Goal: Task Accomplishment & Management: Use online tool/utility

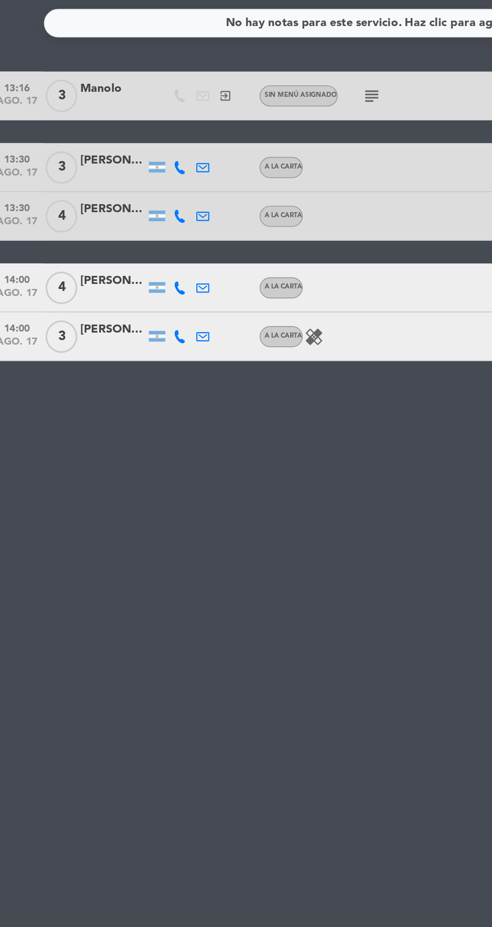
click at [197, 348] on icon "healing" at bounding box center [202, 345] width 12 height 12
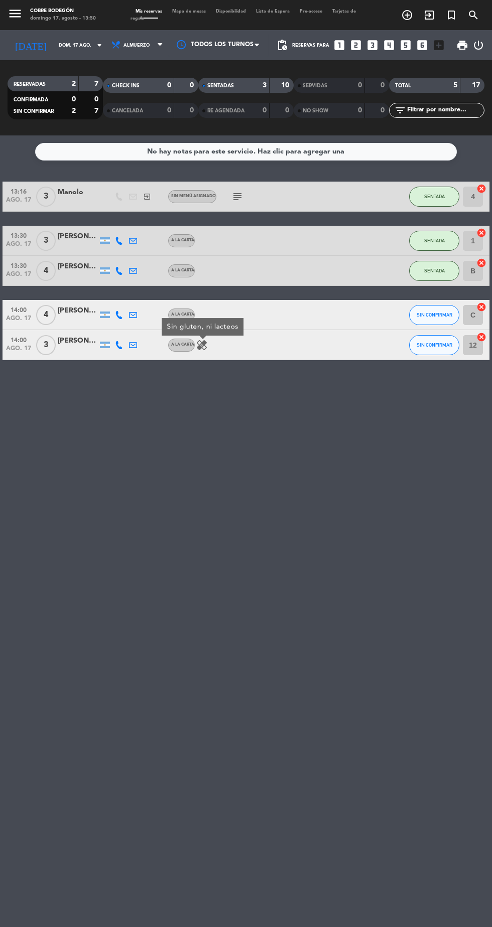
click at [473, 346] on input "12" at bounding box center [473, 345] width 20 height 20
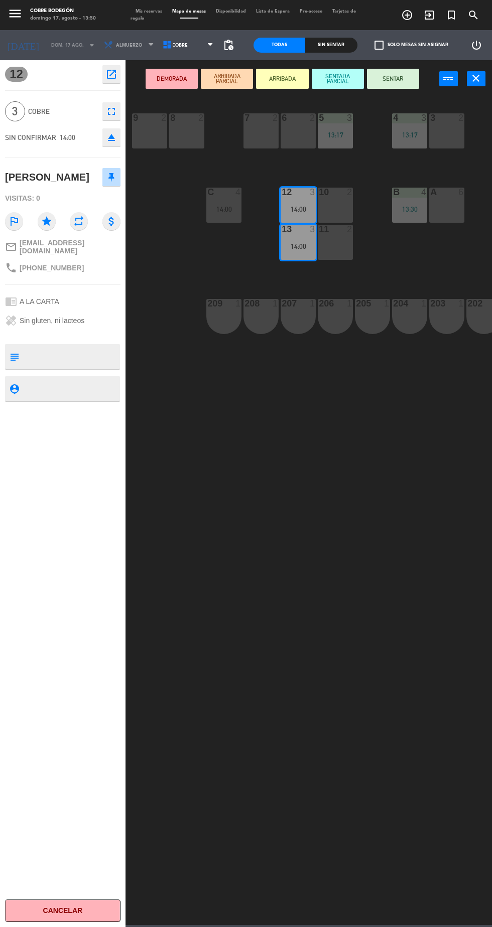
click at [224, 122] on div "5 3 13:17 4 3 13:17 3 2 2 3 13:30 1 3 13:30 7 2 6 2 8 2 9 2 B 4 13:30 12 3 14:0…" at bounding box center [310, 510] width 361 height 829
click at [181, 145] on div "8 2" at bounding box center [186, 130] width 35 height 35
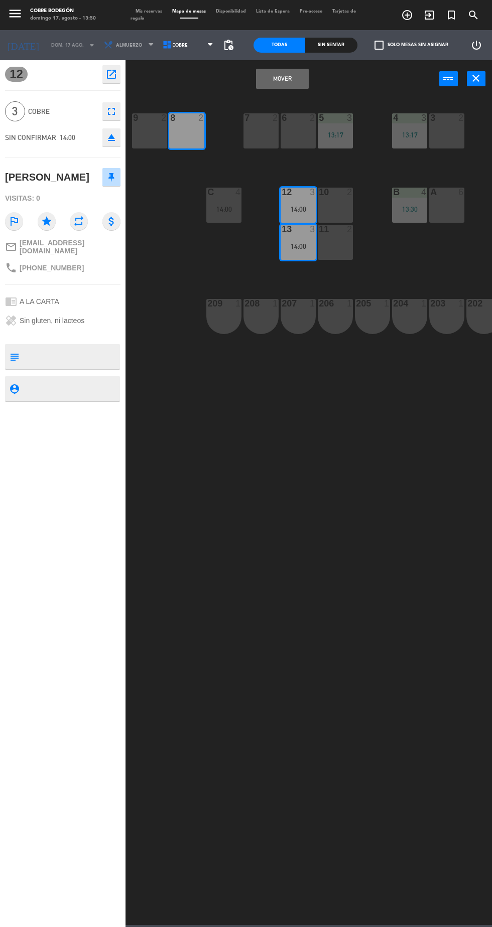
click at [166, 134] on div "9 2" at bounding box center [149, 130] width 35 height 35
click at [269, 82] on button "Mover y Unir" at bounding box center [282, 79] width 52 height 20
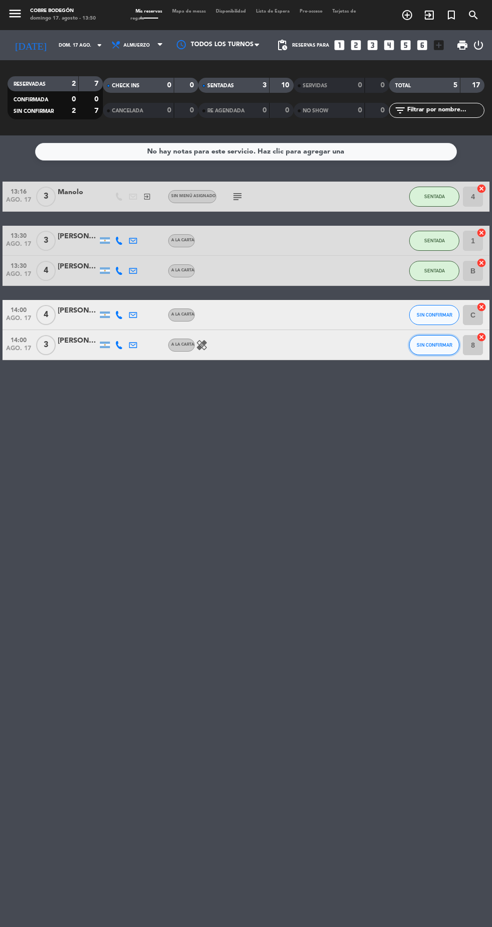
click at [437, 345] on span "SIN CONFIRMAR" at bounding box center [434, 345] width 36 height 6
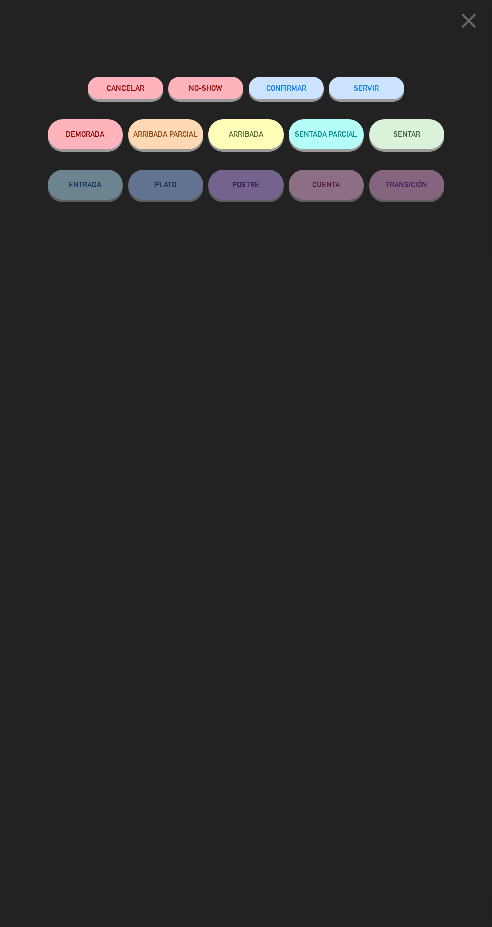
click at [419, 143] on button "SENTAR" at bounding box center [406, 134] width 75 height 30
